Goal: Task Accomplishment & Management: Use online tool/utility

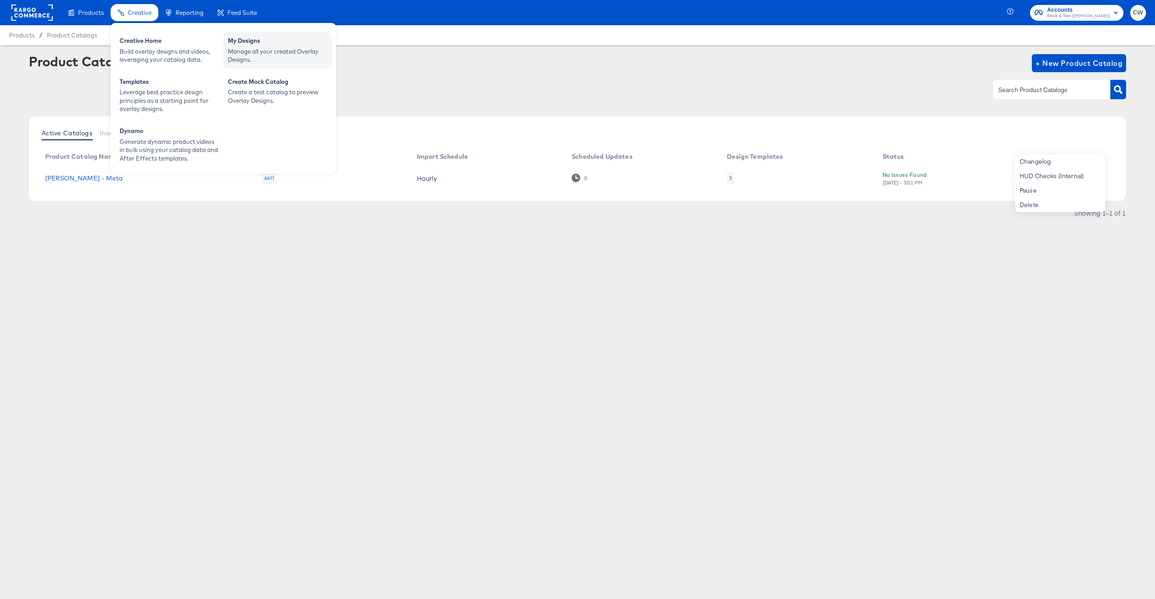
click at [264, 47] on div "Manage all your created Overlay Designs." at bounding box center [277, 55] width 99 height 17
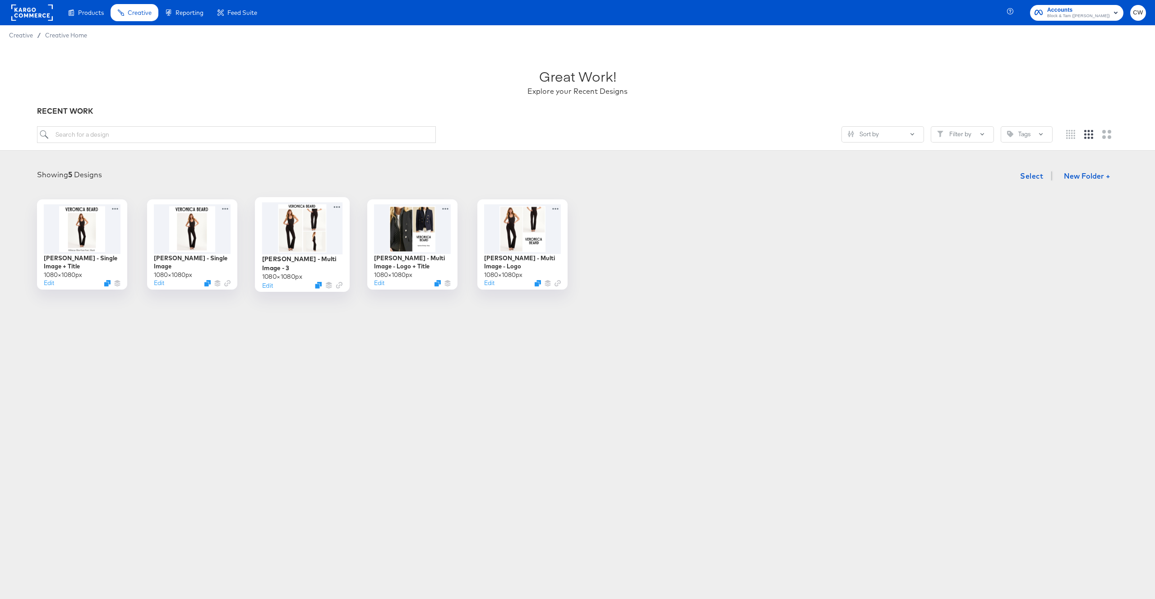
click at [341, 234] on div at bounding box center [302, 228] width 81 height 52
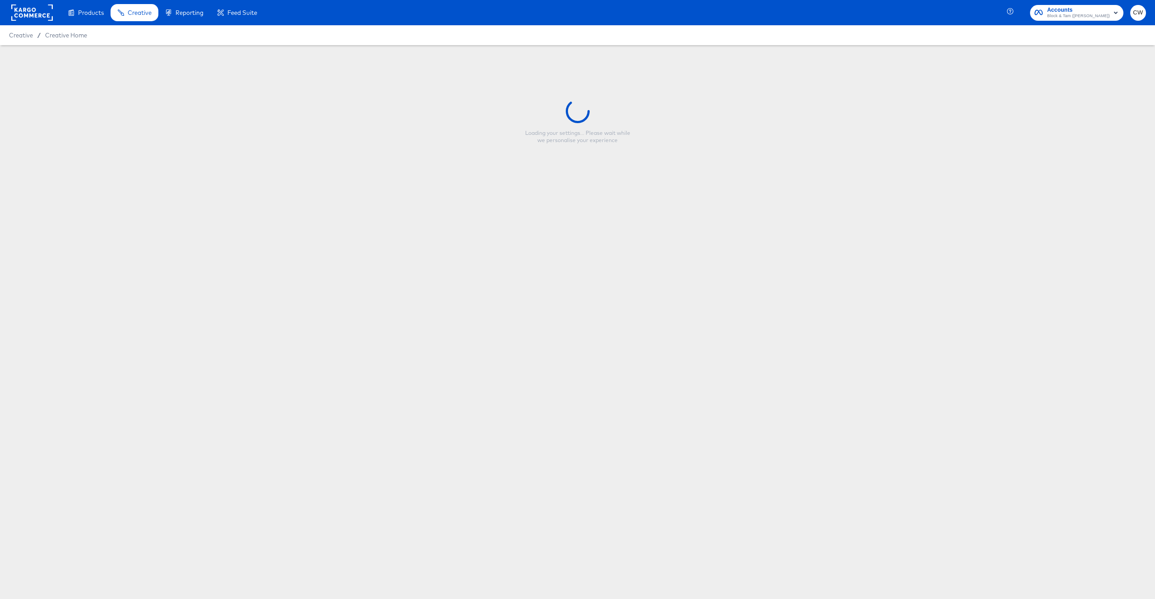
type input "[PERSON_NAME] - Multi Image - 3"
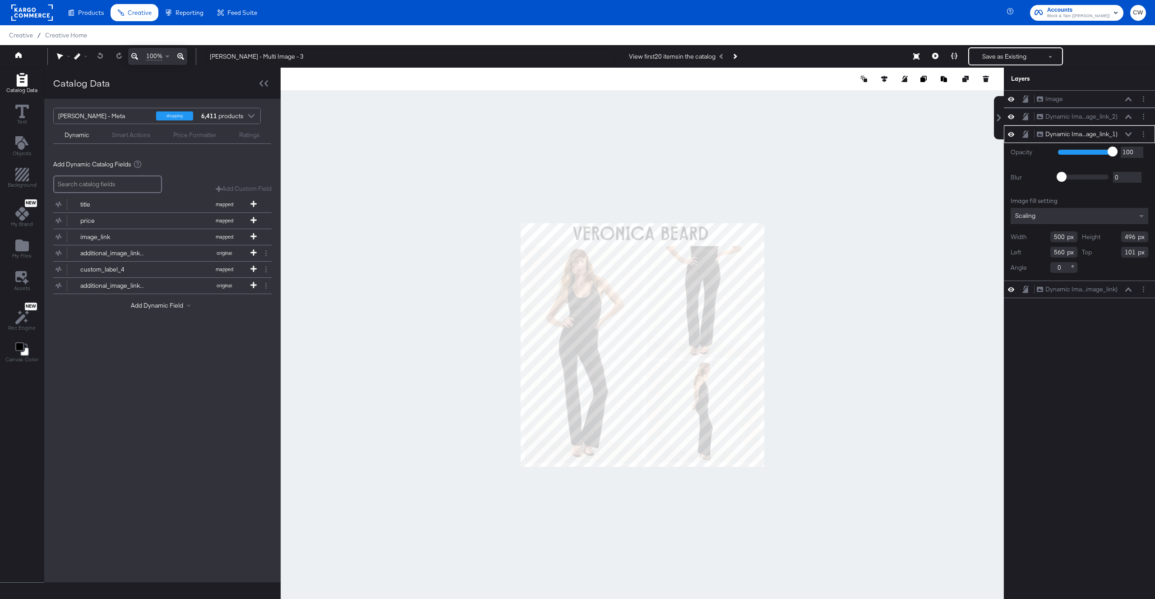
click at [1068, 214] on div "Scaling" at bounding box center [1080, 216] width 138 height 16
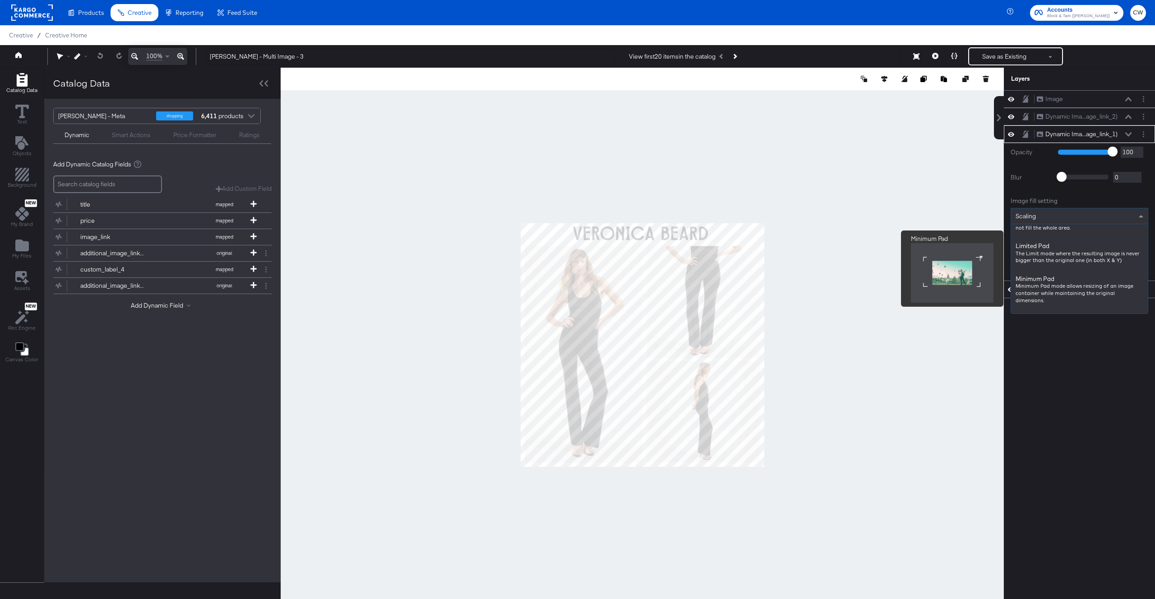
scroll to position [27, 0]
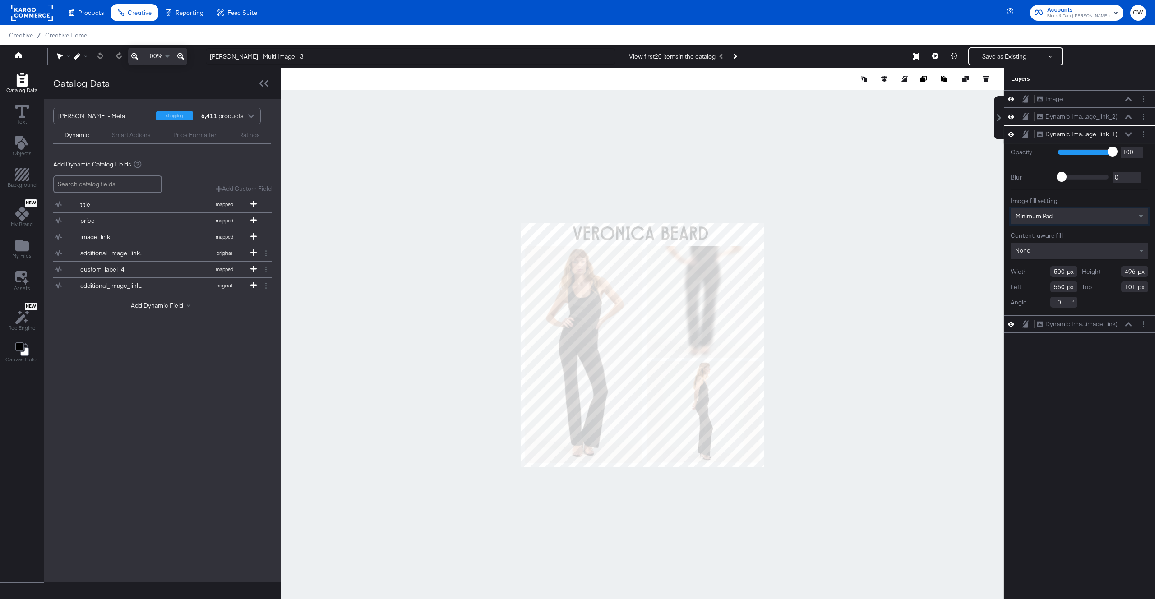
click at [1068, 247] on div "None" at bounding box center [1080, 251] width 138 height 16
click at [1048, 214] on span "Minimum Pad" at bounding box center [1033, 216] width 37 height 8
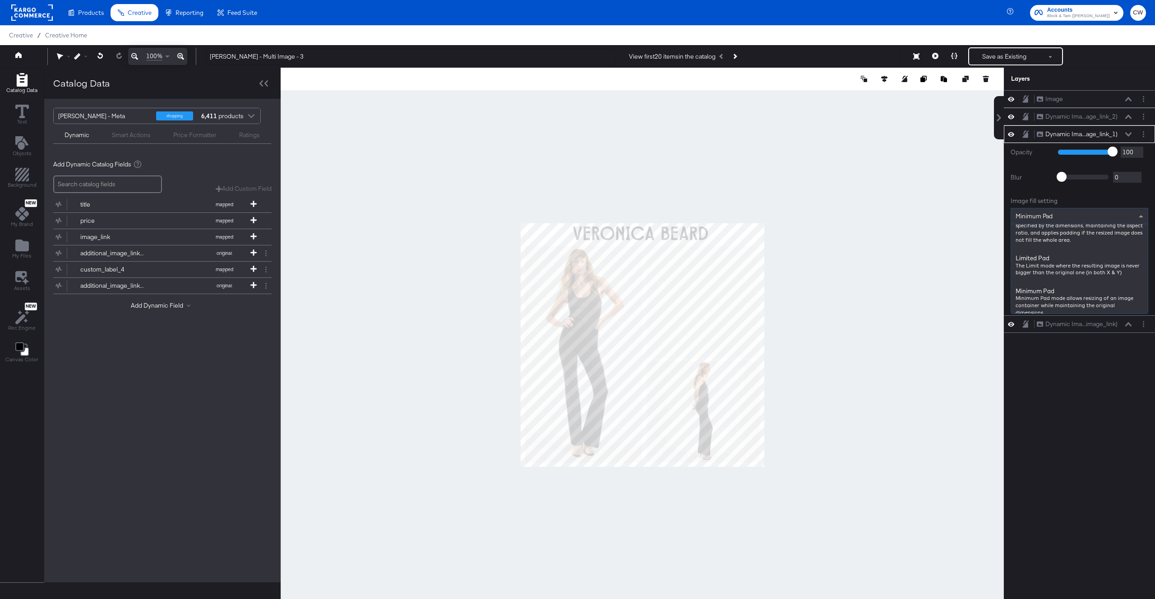
scroll to position [20, 0]
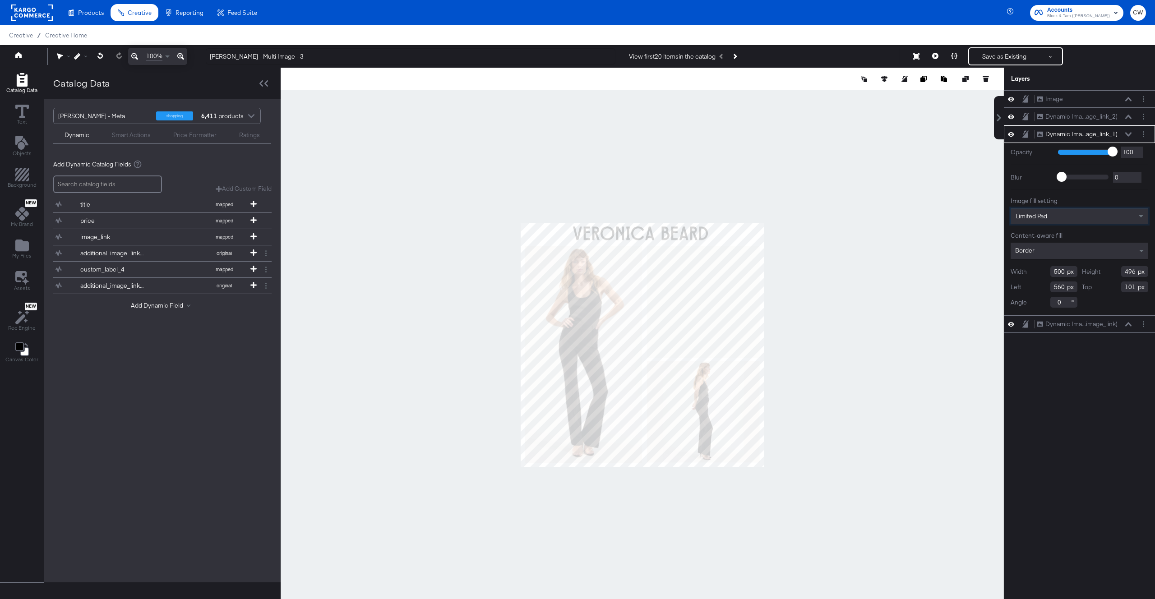
click at [845, 314] on div at bounding box center [642, 345] width 723 height 555
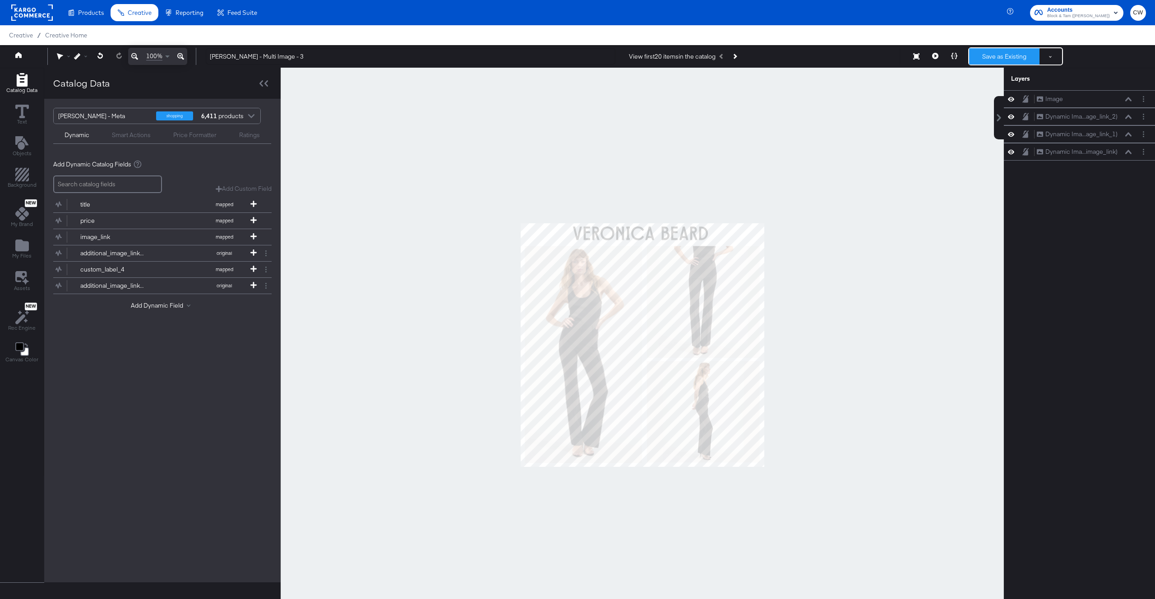
click at [997, 60] on button "Save as Existing" at bounding box center [1004, 56] width 70 height 16
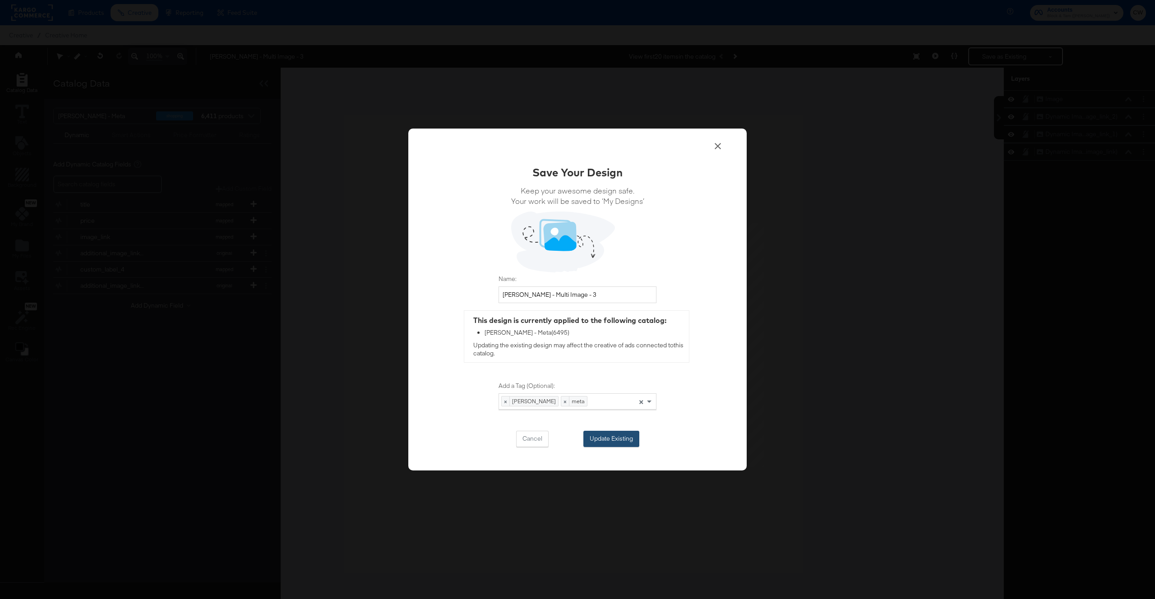
click at [621, 438] on button "Update Existing" at bounding box center [611, 439] width 56 height 16
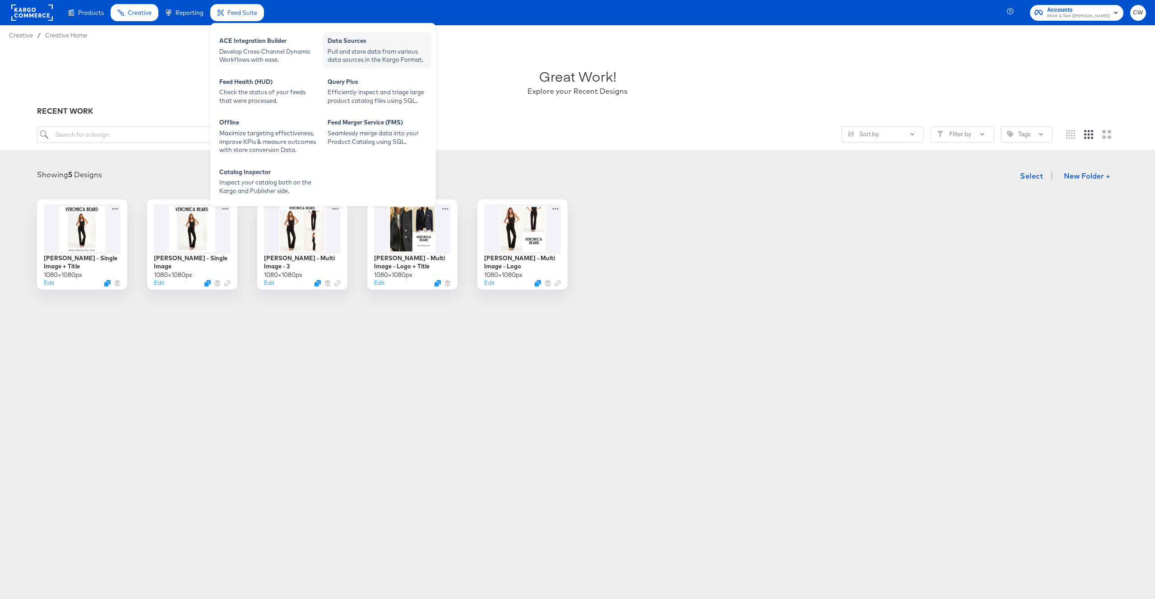
click at [358, 44] on div "Data Sources" at bounding box center [377, 42] width 99 height 11
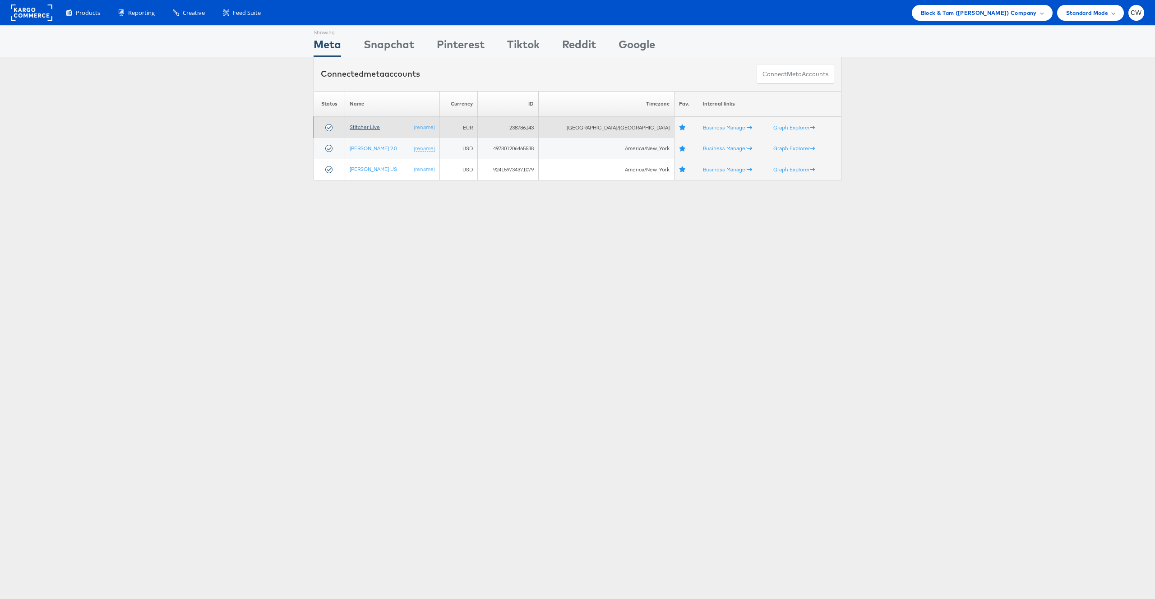
click at [374, 127] on link "Stitcher Live" at bounding box center [365, 127] width 30 height 7
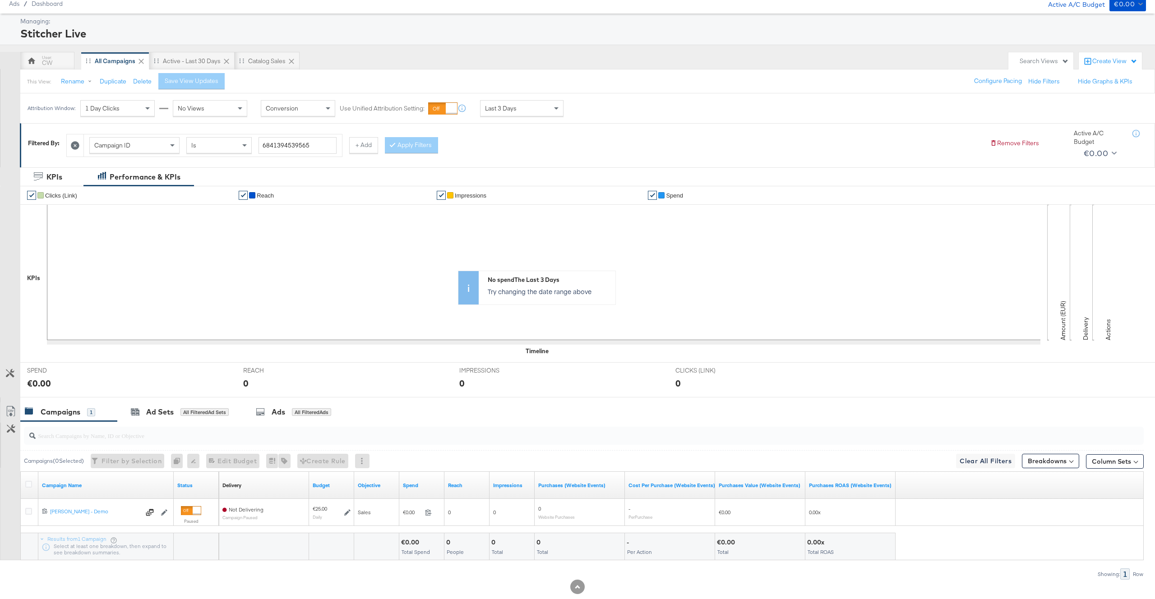
scroll to position [37, 0]
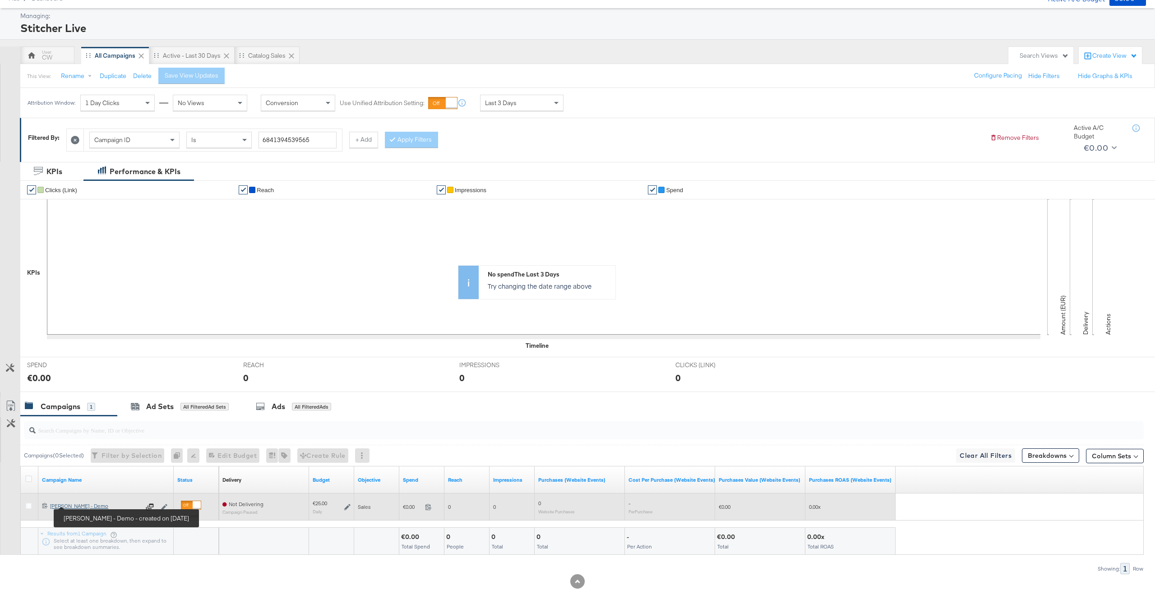
click at [88, 505] on div "Craig - Veronica Beard - Demo Craig - Veronica Beard - Demo" at bounding box center [95, 506] width 90 height 7
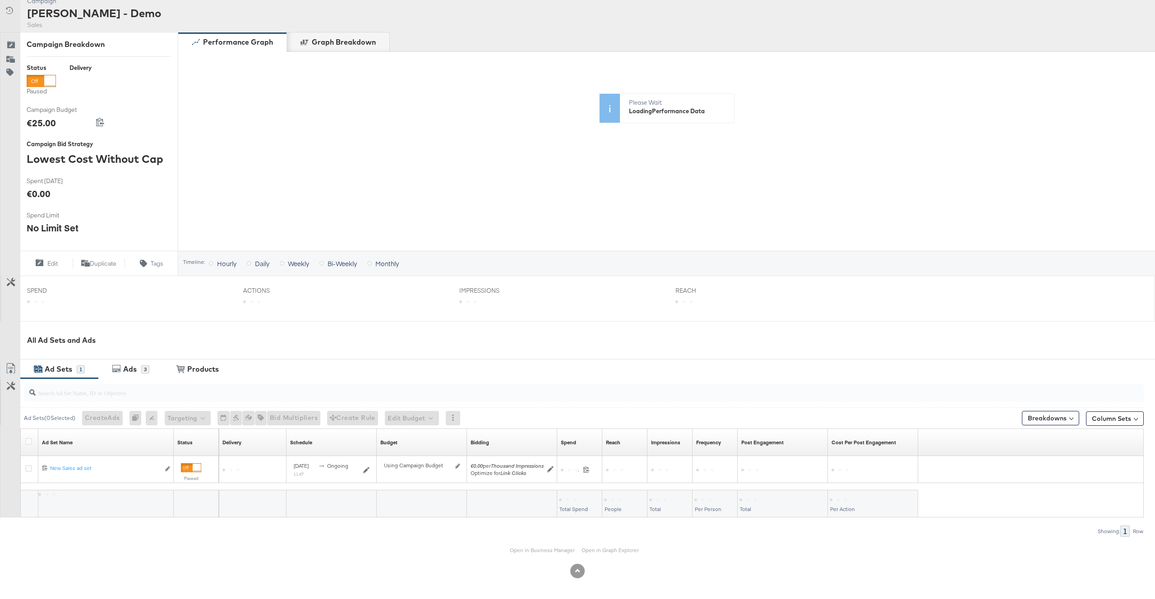
scroll to position [90, 0]
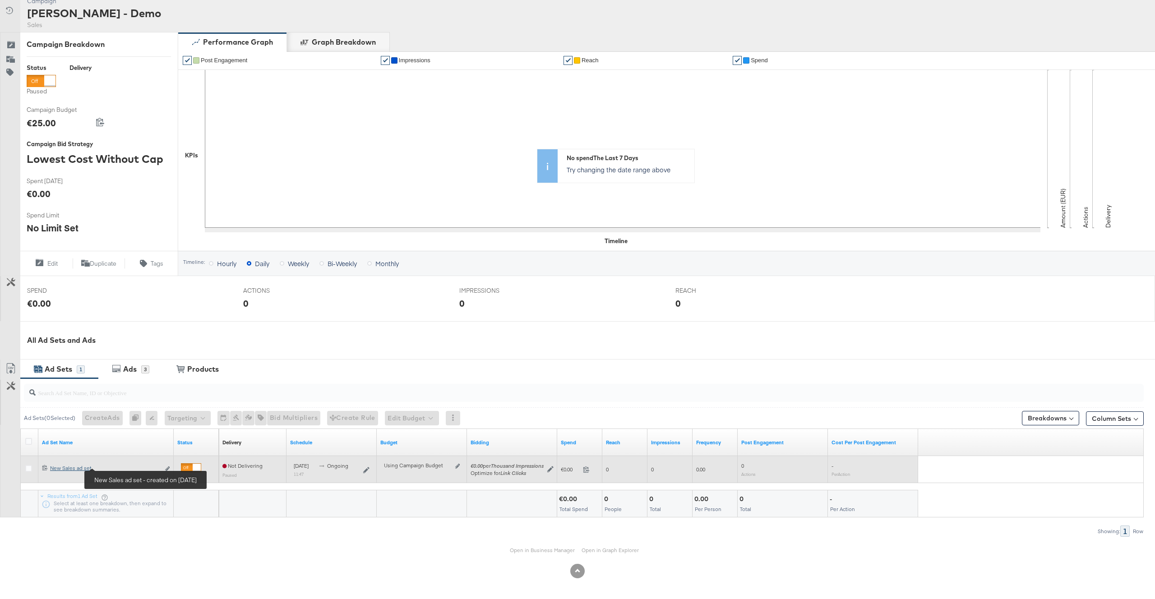
click at [85, 470] on div "New Sales ad set New Sales ad set" at bounding box center [105, 468] width 110 height 7
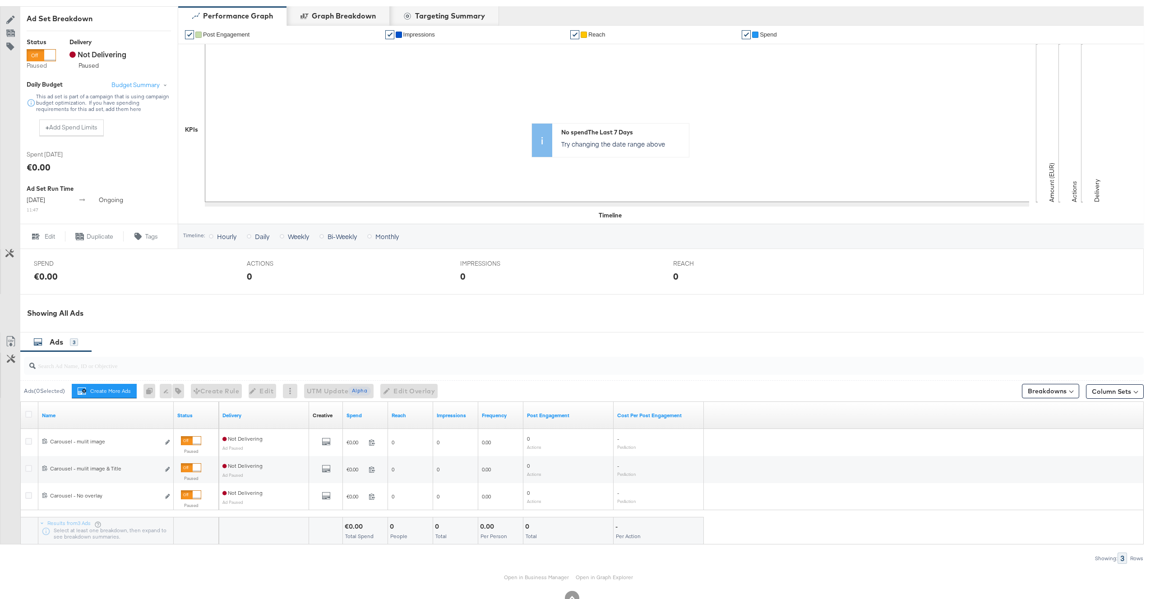
scroll to position [178, 0]
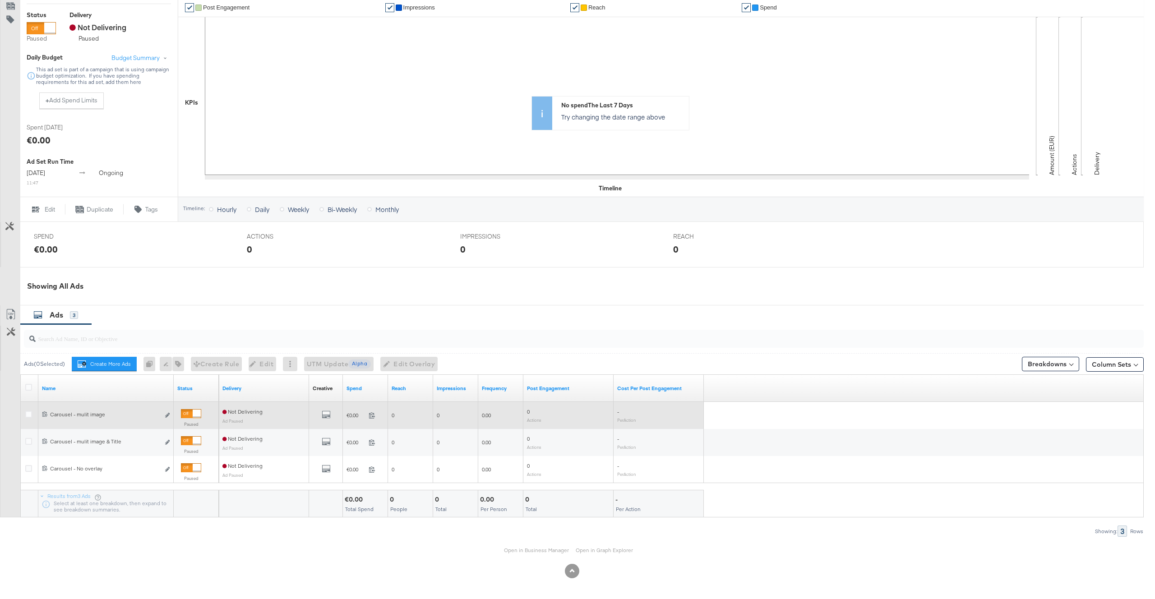
click at [24, 416] on div at bounding box center [30, 415] width 17 height 16
click at [28, 416] on icon at bounding box center [28, 414] width 7 height 7
click at [0, 0] on input "checkbox" at bounding box center [0, 0] width 0 height 0
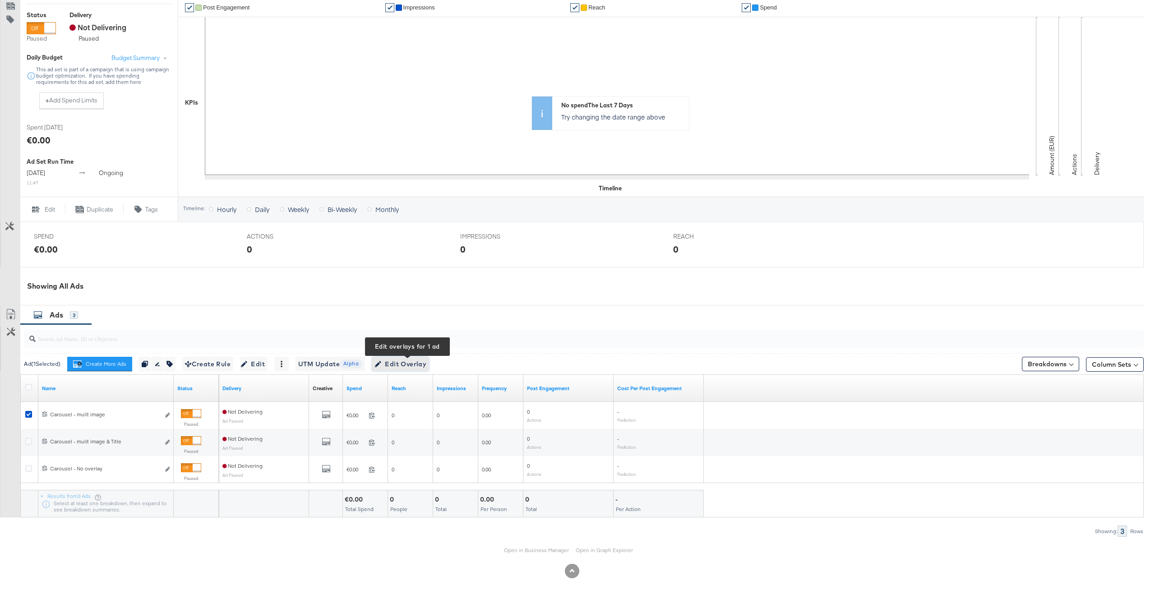
click at [422, 368] on span "Edit Overlay Edit overlays for 1 ad" at bounding box center [400, 364] width 52 height 11
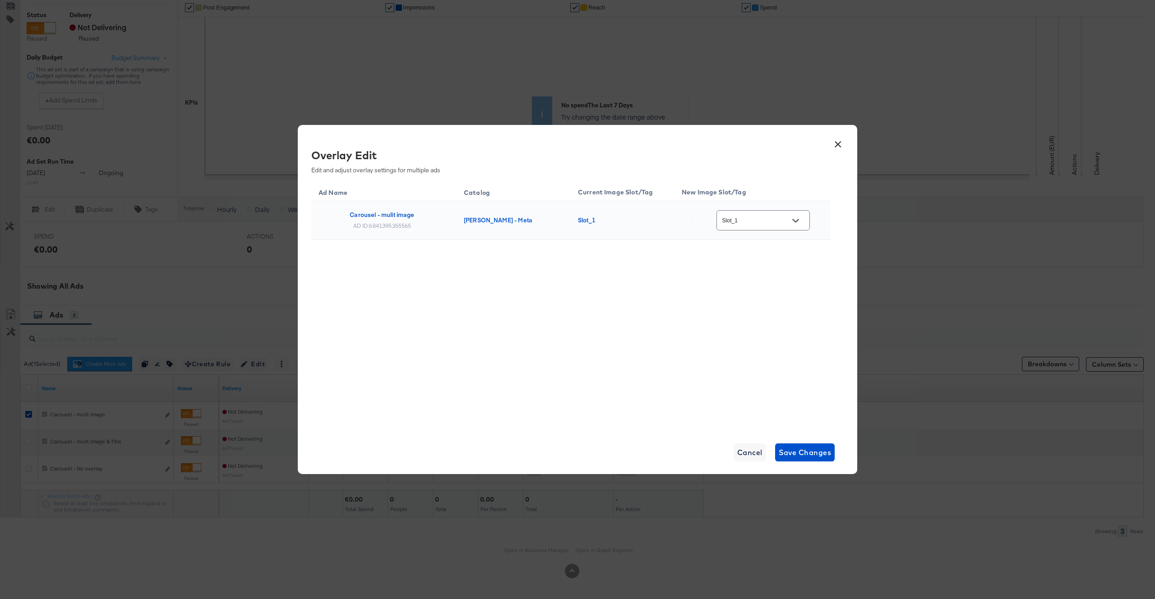
click at [749, 213] on div "Slot_1" at bounding box center [762, 220] width 93 height 20
click at [752, 220] on input "Slot_1" at bounding box center [756, 221] width 71 height 10
click at [759, 294] on div "Slot_2" at bounding box center [769, 289] width 51 height 9
type input "Slot_2"
click at [818, 446] on span "Save Changes" at bounding box center [805, 452] width 53 height 13
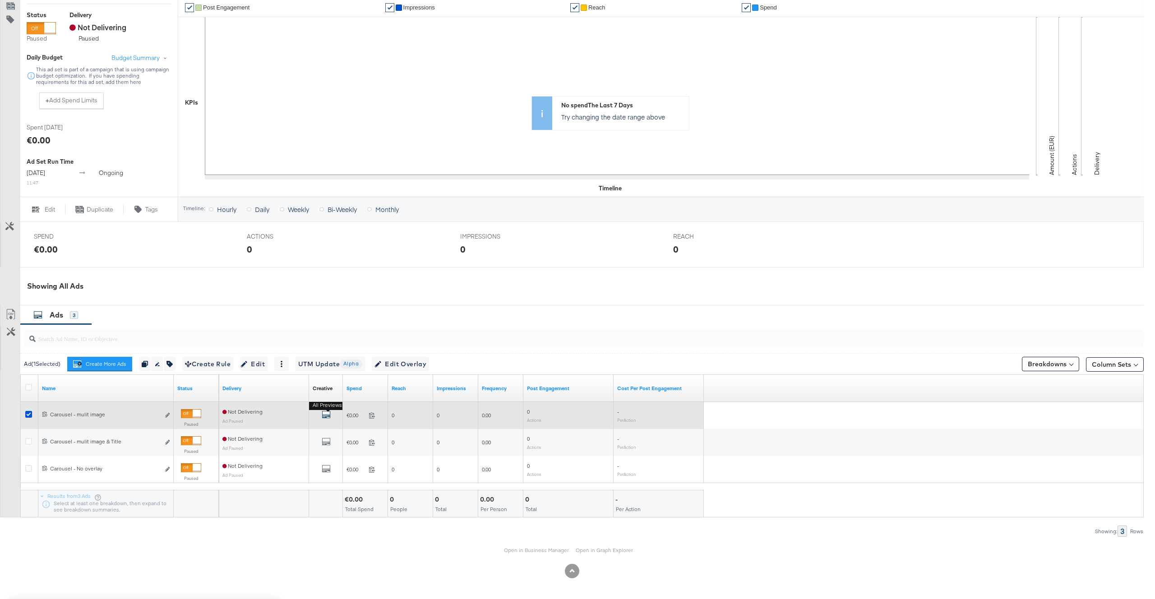
click at [327, 412] on icon "default" at bounding box center [326, 414] width 9 height 9
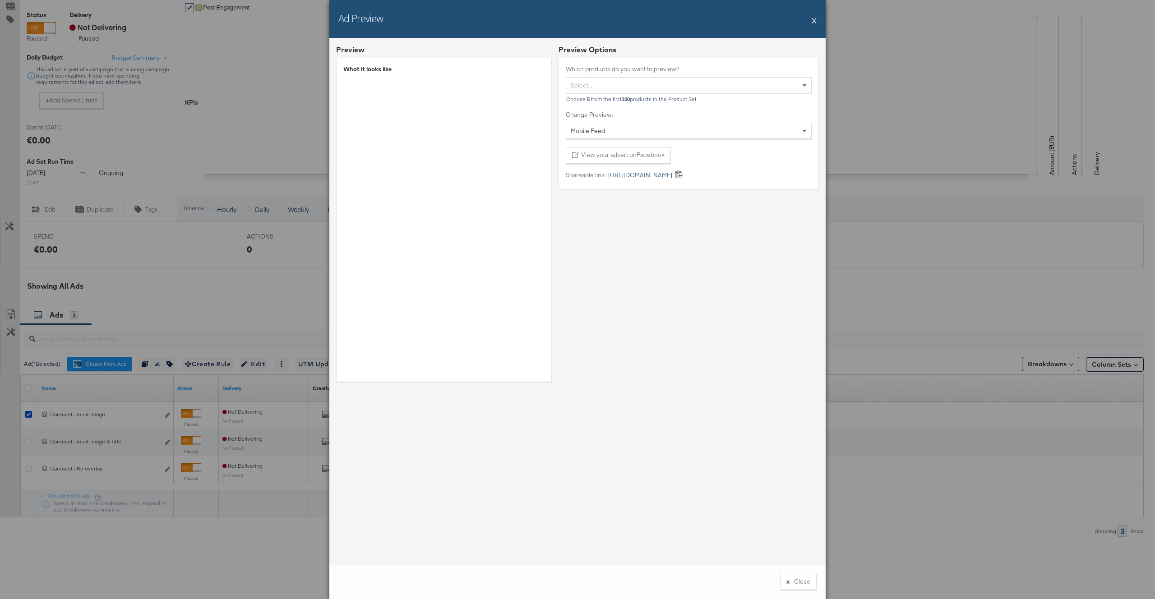
click at [661, 176] on link "https://fb.me/2jxI4OnG0zG5Uhp" at bounding box center [639, 175] width 66 height 9
click at [812, 24] on button "X" at bounding box center [814, 20] width 5 height 18
